Goal: Connect with others: Connect with others

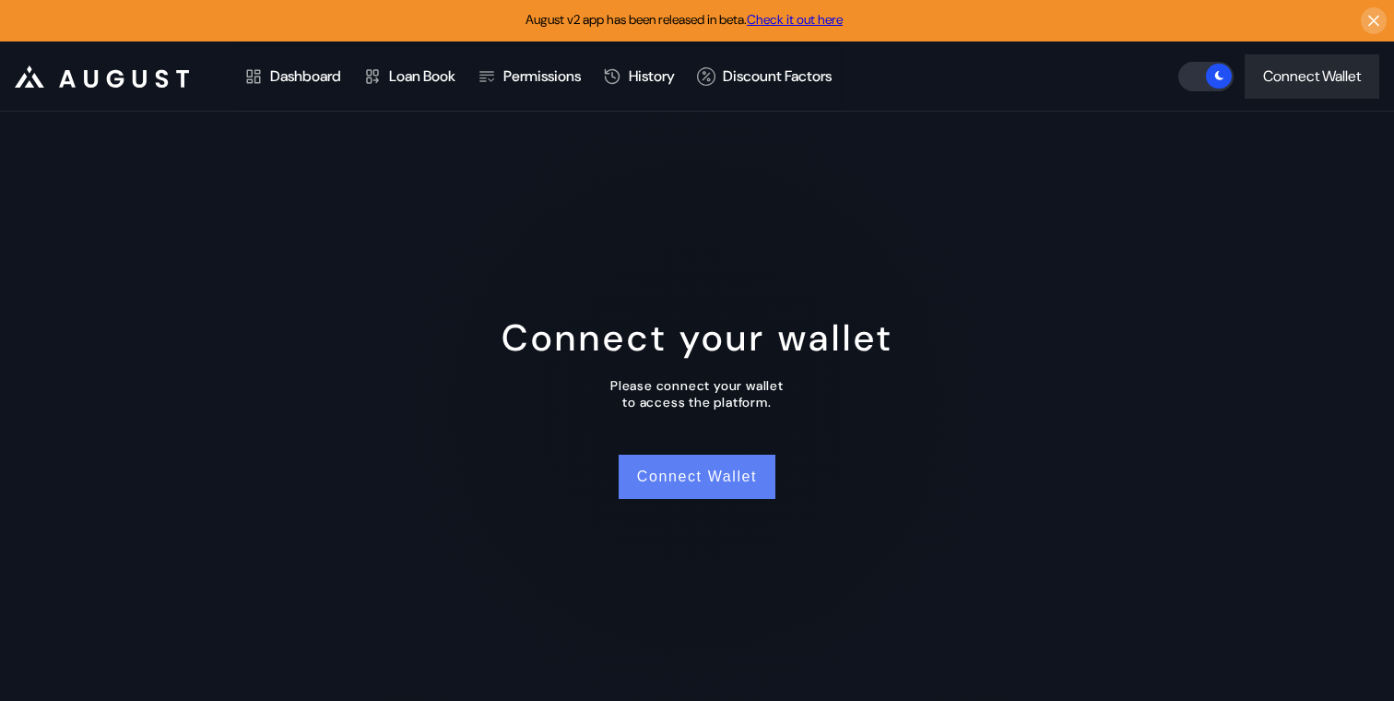
click at [665, 476] on button "Connect Wallet" at bounding box center [697, 477] width 157 height 44
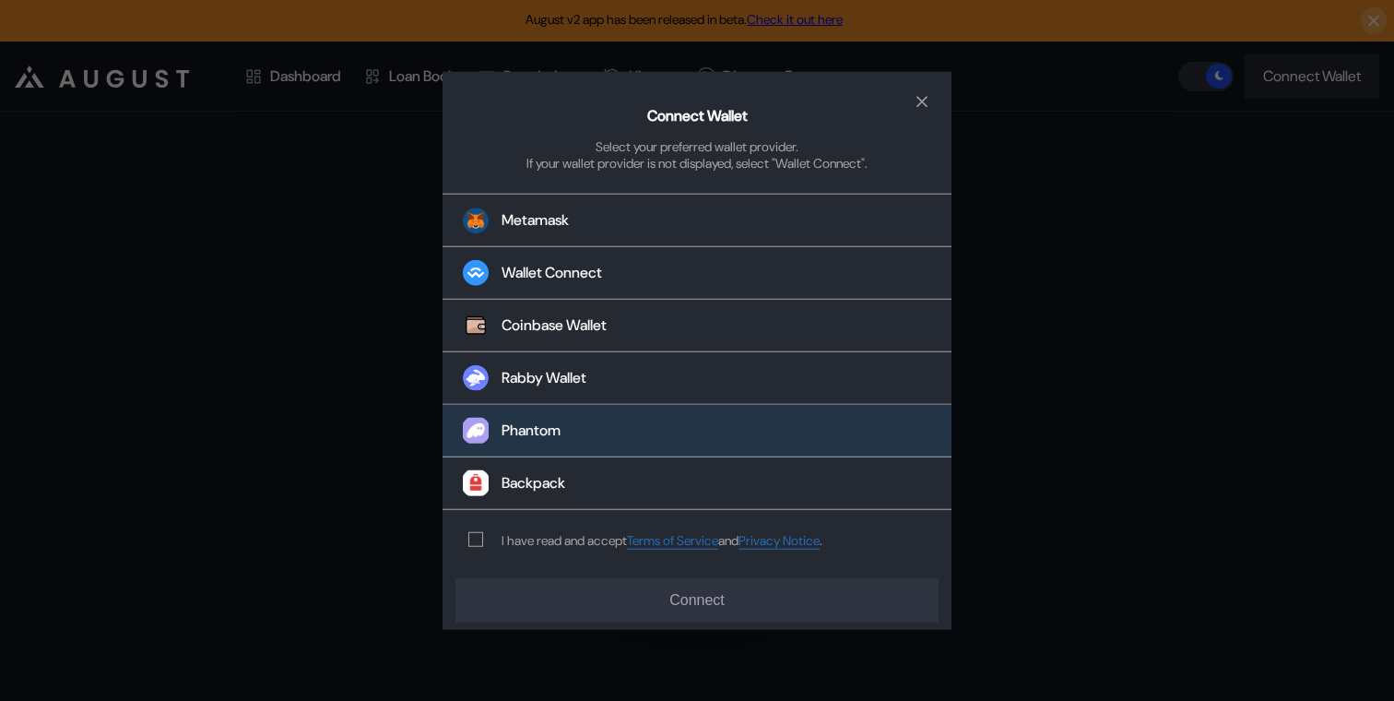
click at [605, 408] on button "Phantom" at bounding box center [697, 431] width 509 height 53
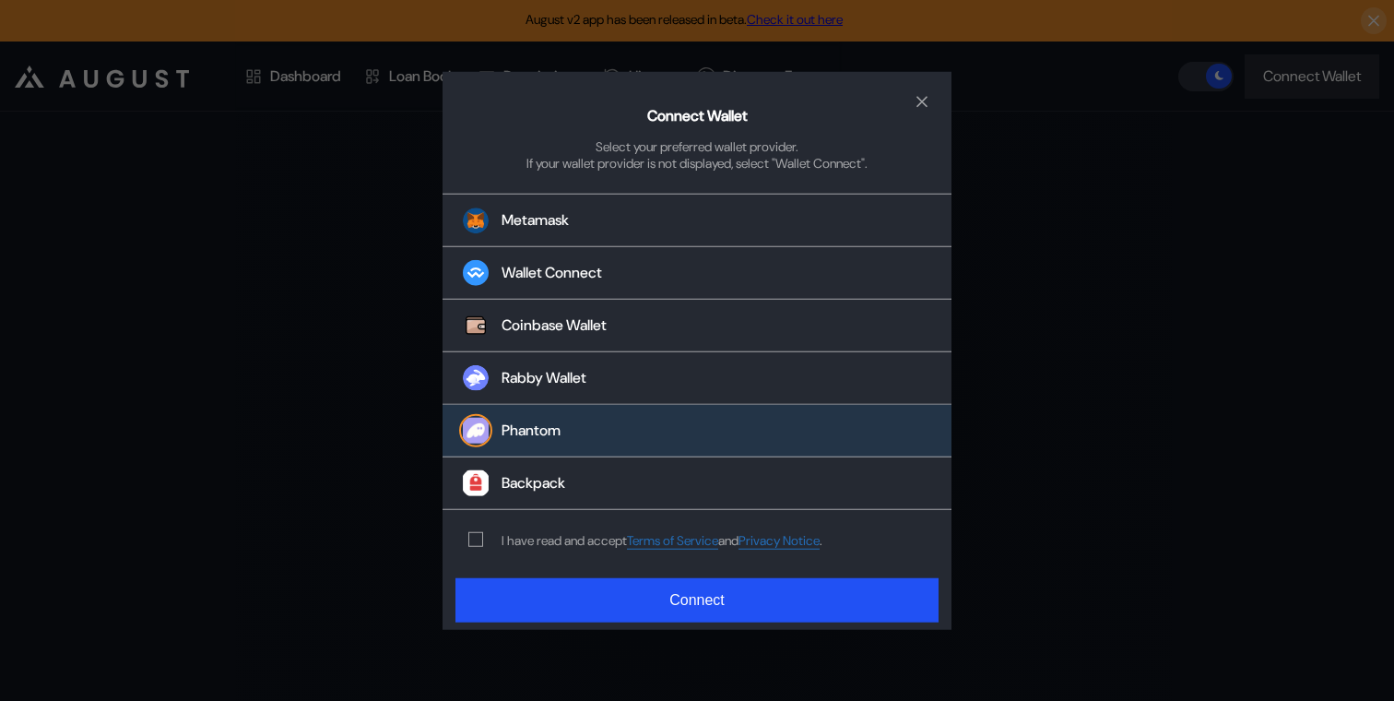
click at [550, 545] on div "I have read and accept Terms of Service and Privacy Notice ." at bounding box center [662, 541] width 321 height 18
click at [479, 541] on span "modal" at bounding box center [475, 539] width 13 height 13
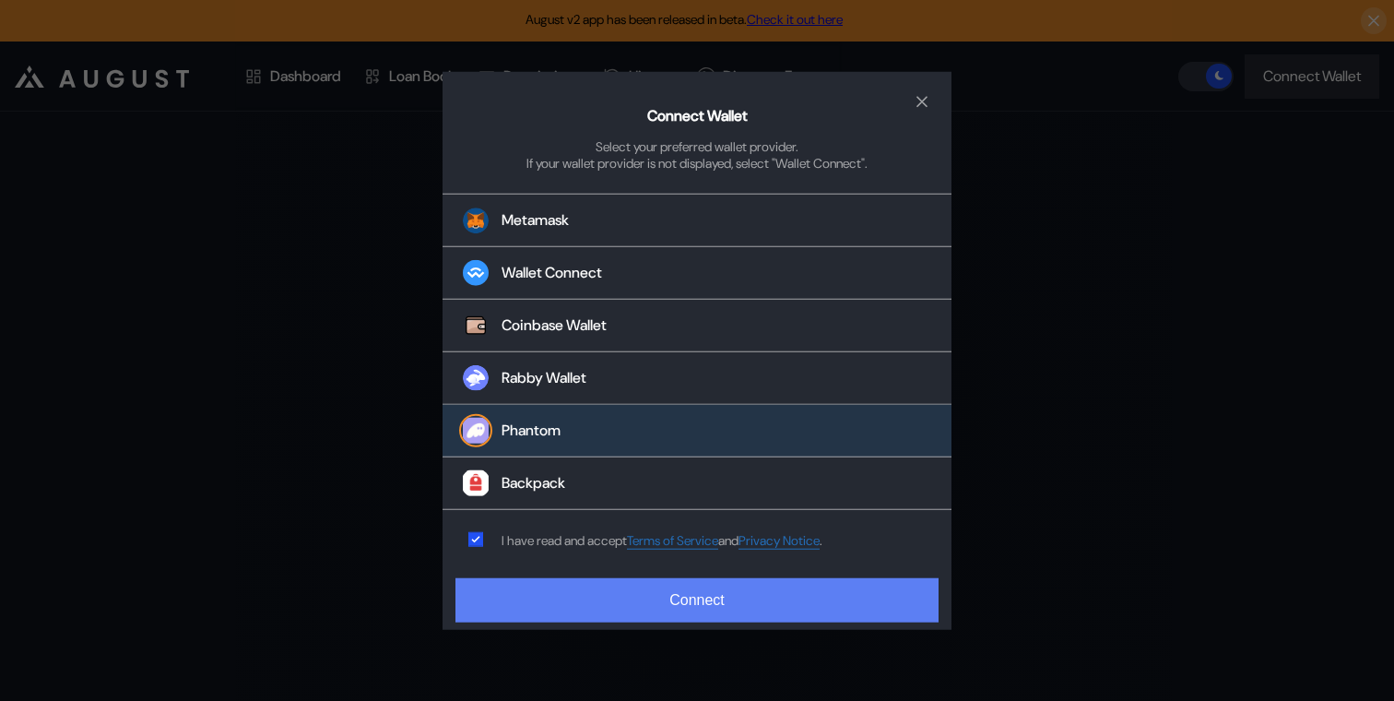
click at [576, 601] on button "Connect" at bounding box center [696, 599] width 483 height 44
click at [698, 597] on button "Connect" at bounding box center [696, 599] width 483 height 44
click at [711, 595] on button "Connect" at bounding box center [696, 599] width 483 height 44
click at [700, 598] on button "Connect" at bounding box center [696, 599] width 483 height 44
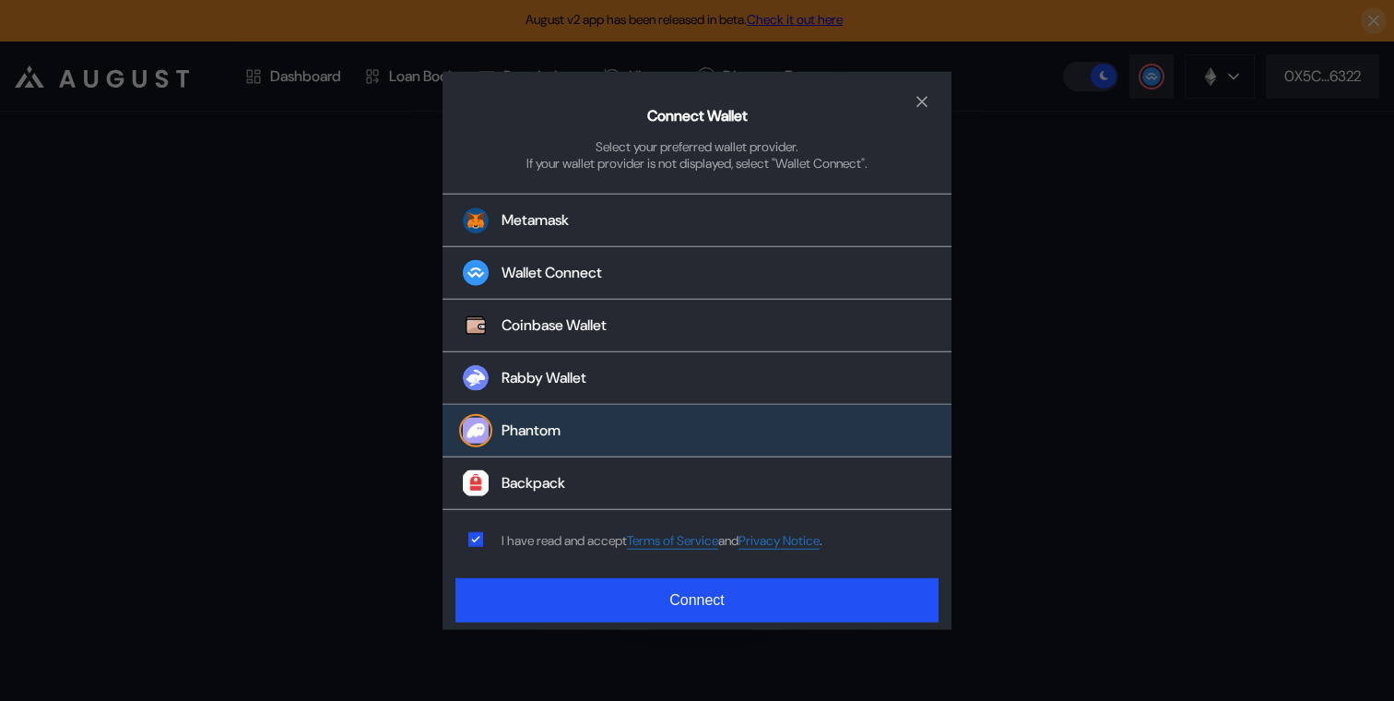
click at [1037, 390] on div "Connect Wallet Select your preferred wallet provider. If your wallet provider i…" at bounding box center [697, 350] width 1394 height 701
